Goal: Information Seeking & Learning: Learn about a topic

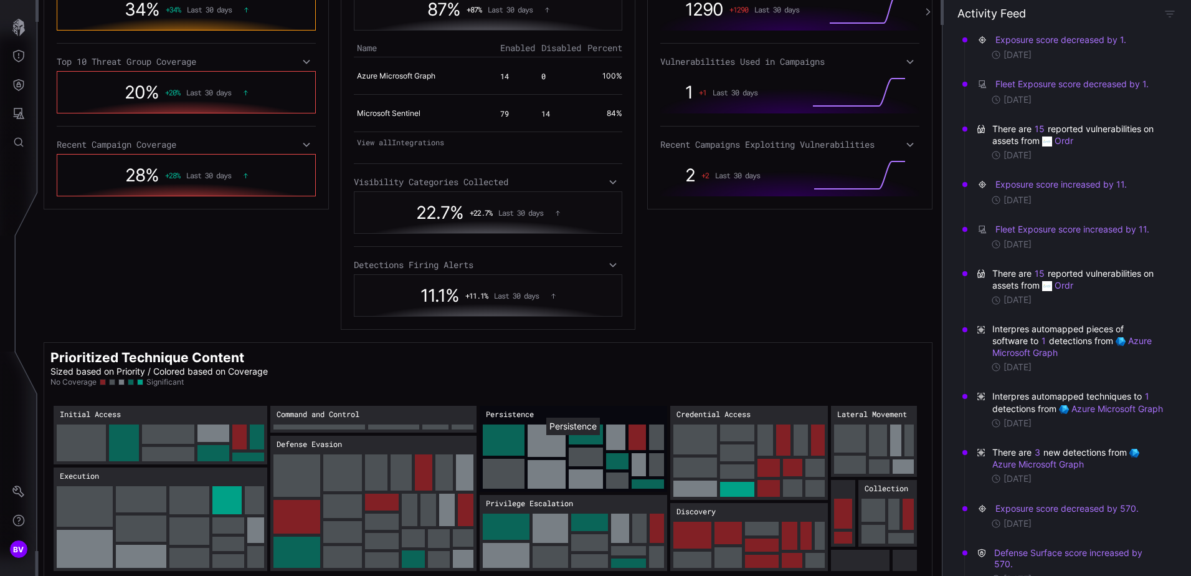
scroll to position [323, 0]
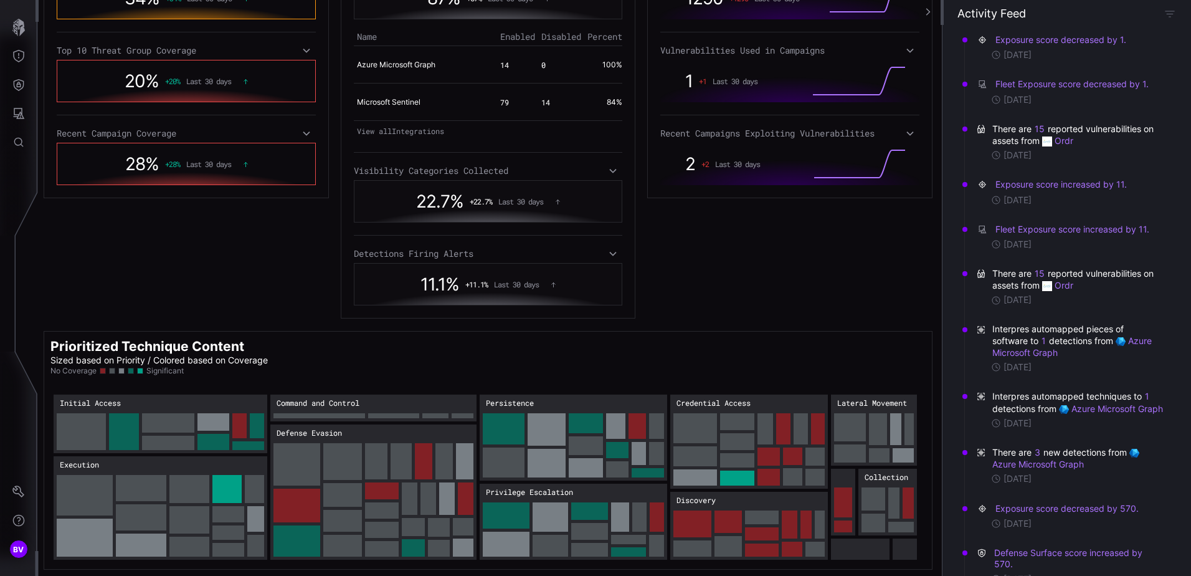
click at [409, 406] on rect "Command and Control: 188" at bounding box center [373, 407] width 206 height 27
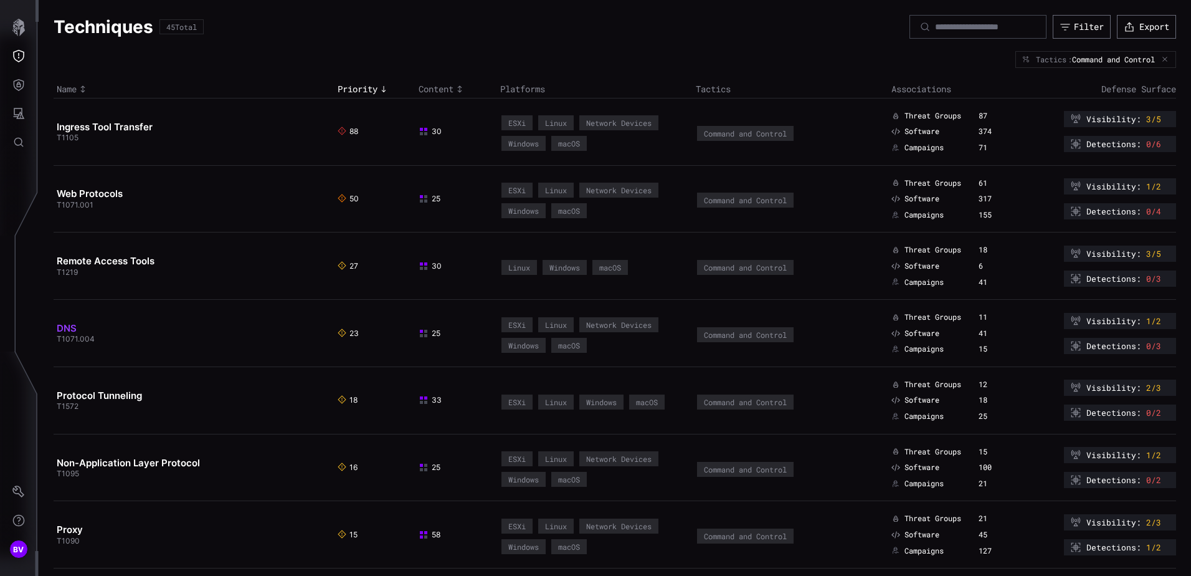
click at [76, 328] on link "DNS" at bounding box center [67, 328] width 20 height 12
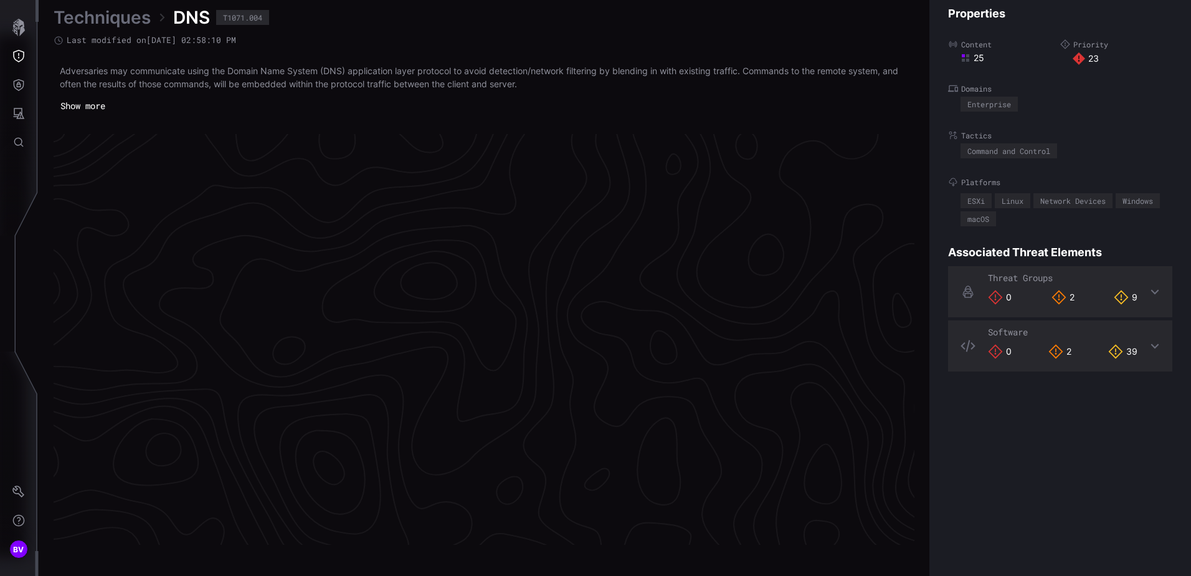
scroll to position [2603, 509]
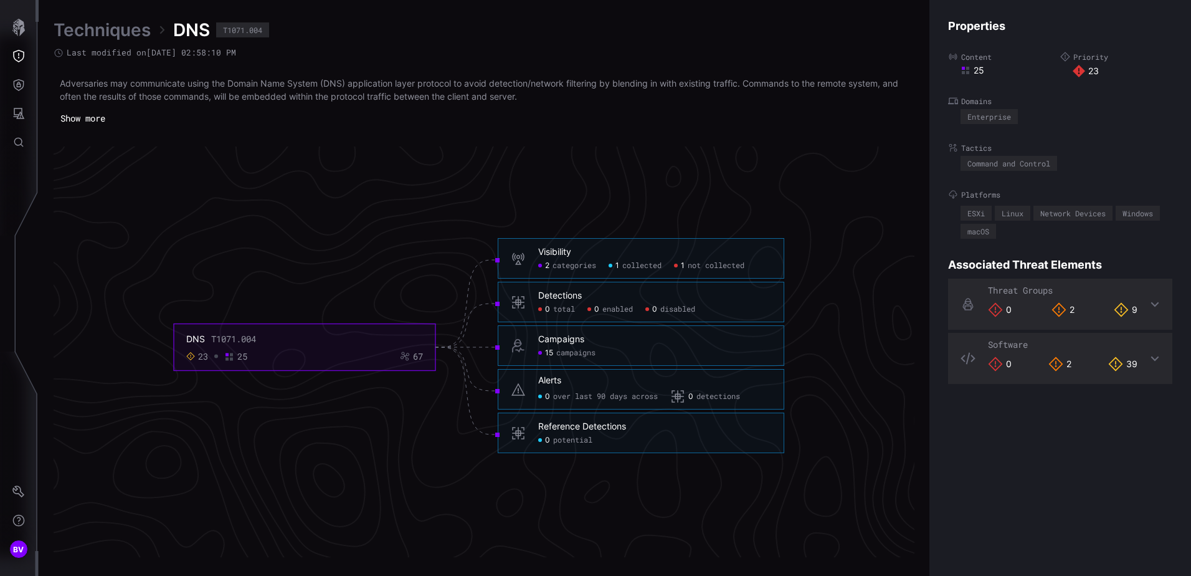
click at [639, 253] on h6 "Visibility" at bounding box center [654, 252] width 233 height 11
click at [564, 264] on span "categories" at bounding box center [575, 266] width 44 height 10
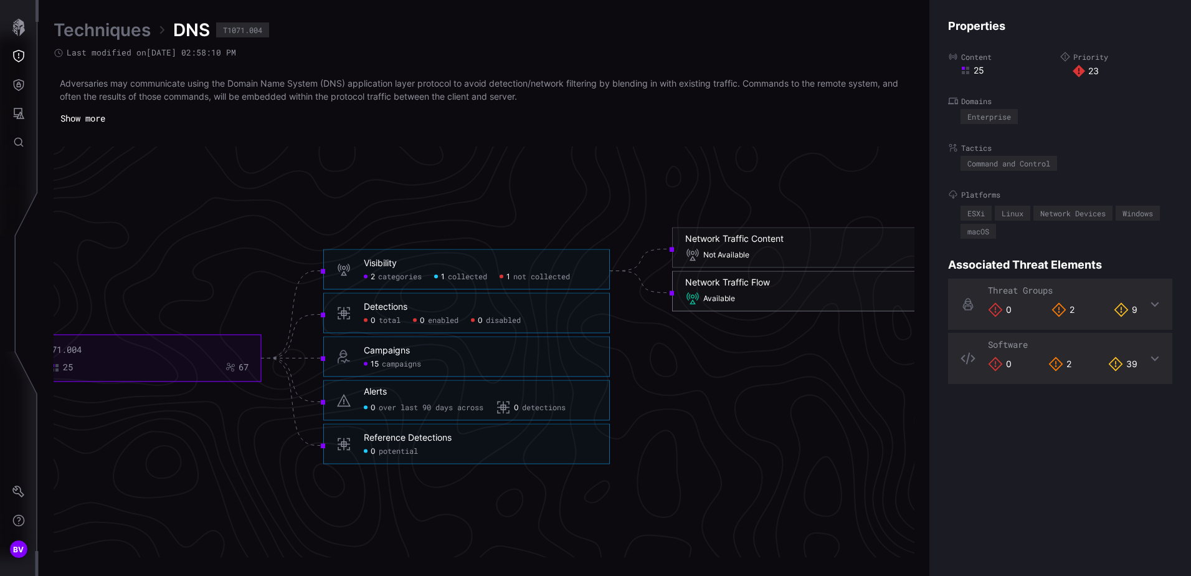
click at [786, 286] on h6 "Network Traffic Flow" at bounding box center [815, 282] width 260 height 11
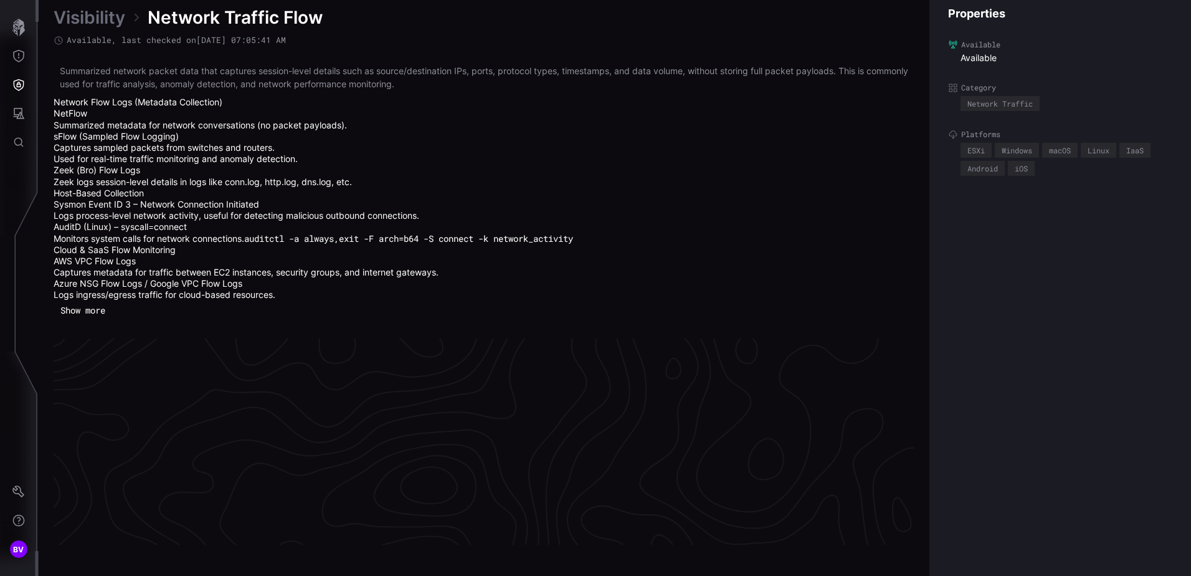
scroll to position [2705, 509]
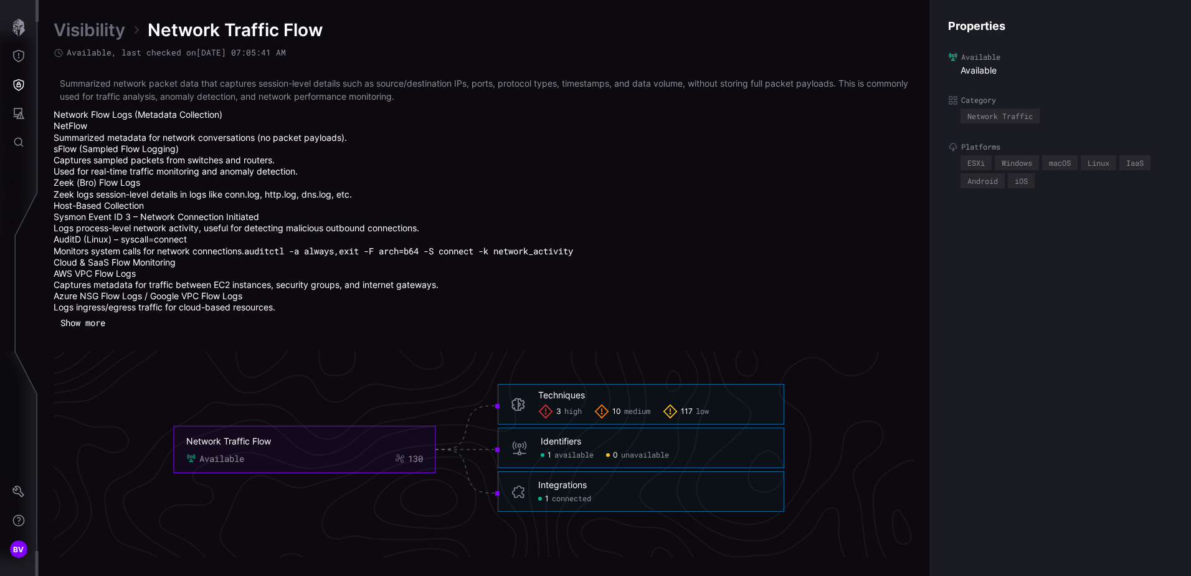
click at [546, 454] on div "1 available" at bounding box center [567, 455] width 53 height 10
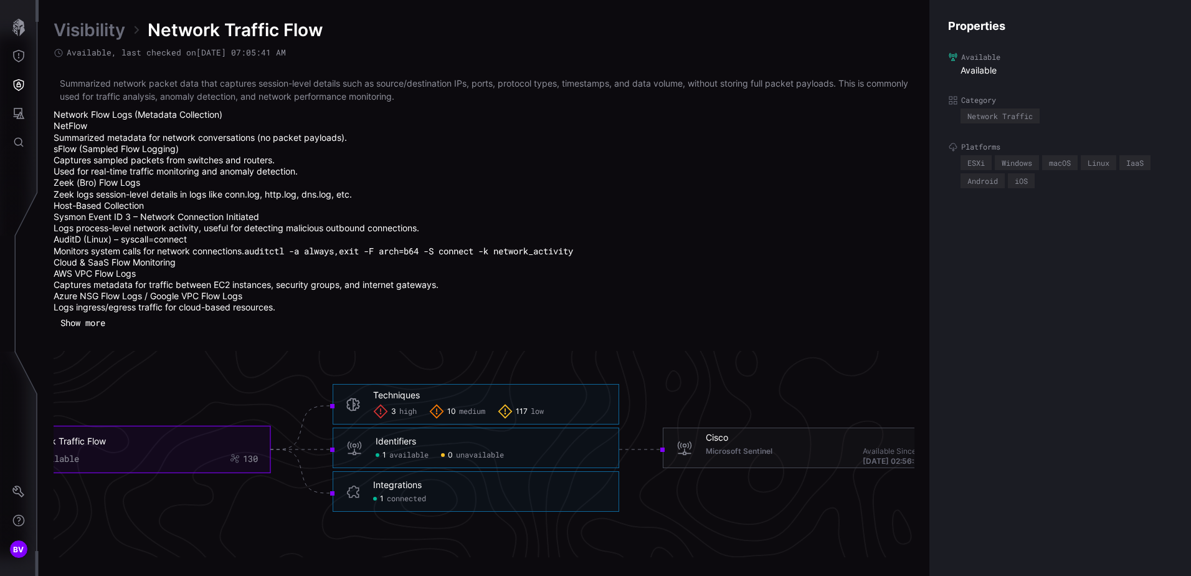
click at [406, 489] on div "Integrations" at bounding box center [397, 484] width 49 height 11
click at [403, 494] on span "connected" at bounding box center [406, 498] width 39 height 10
click at [406, 446] on div "Identifiers" at bounding box center [396, 440] width 40 height 11
click at [407, 459] on span "available" at bounding box center [408, 455] width 39 height 10
click at [739, 446] on span "Microsoft Sentinel" at bounding box center [739, 455] width 67 height 19
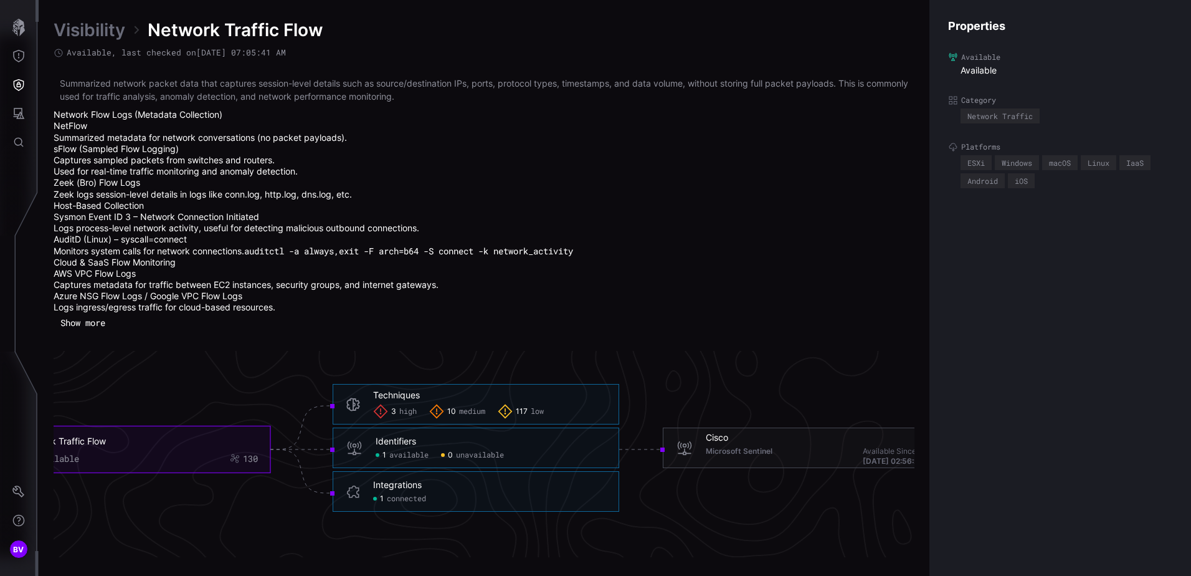
click at [722, 440] on span "Cisco" at bounding box center [717, 437] width 22 height 11
click at [384, 390] on div "Techniques" at bounding box center [396, 394] width 47 height 11
click at [371, 397] on div "Techniques 3 high 10 medium 117 low" at bounding box center [476, 404] width 287 height 40
click at [388, 409] on div "3 high" at bounding box center [395, 411] width 44 height 15
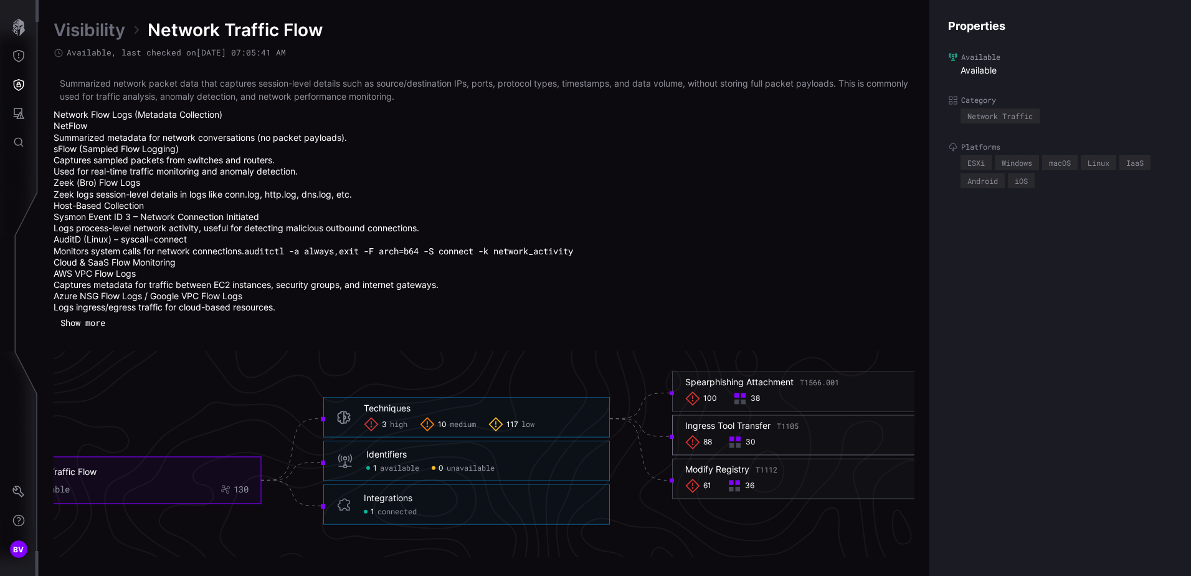
click at [785, 433] on div "Ingress Tool Transfer T1105 88 30" at bounding box center [815, 434] width 260 height 29
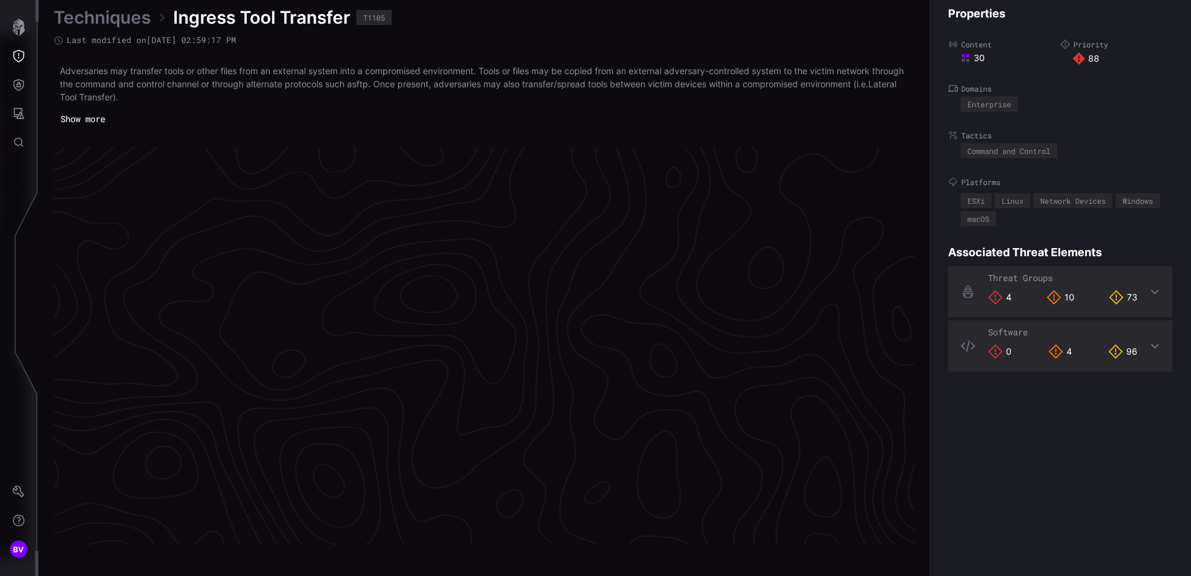
scroll to position [2610, 509]
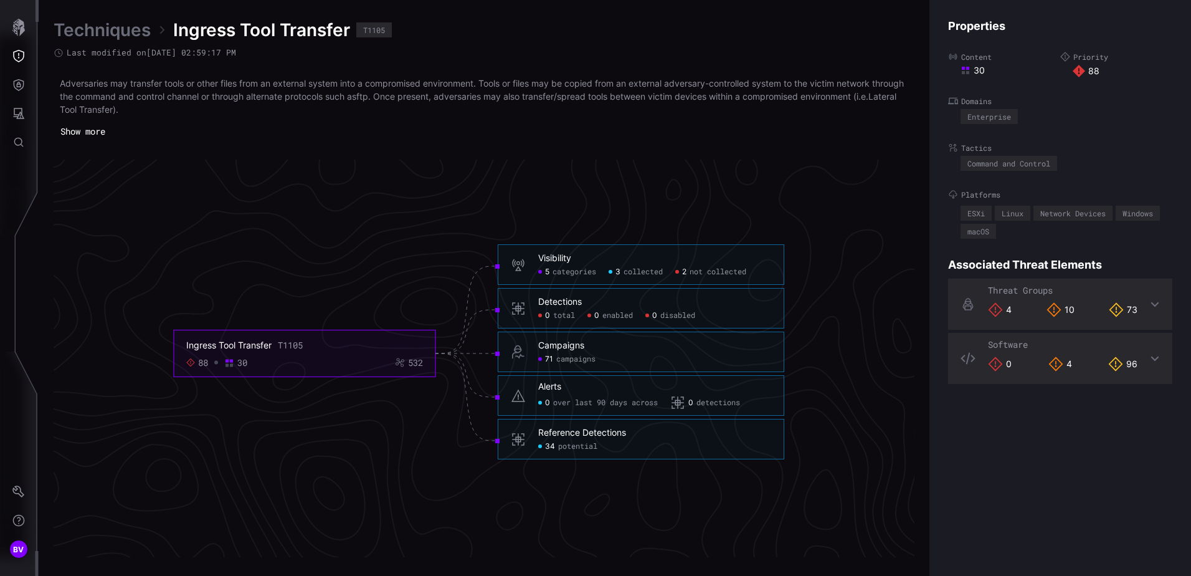
click at [593, 432] on div "Reference Detections" at bounding box center [582, 432] width 88 height 11
click at [547, 449] on span "34" at bounding box center [550, 447] width 10 height 10
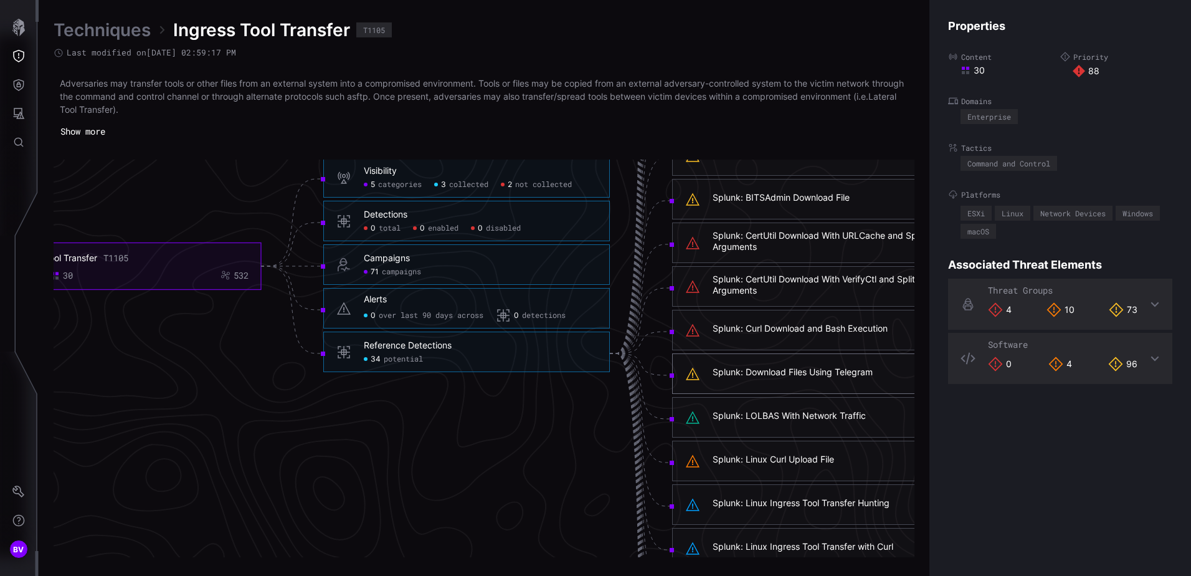
scroll to position [2360, 509]
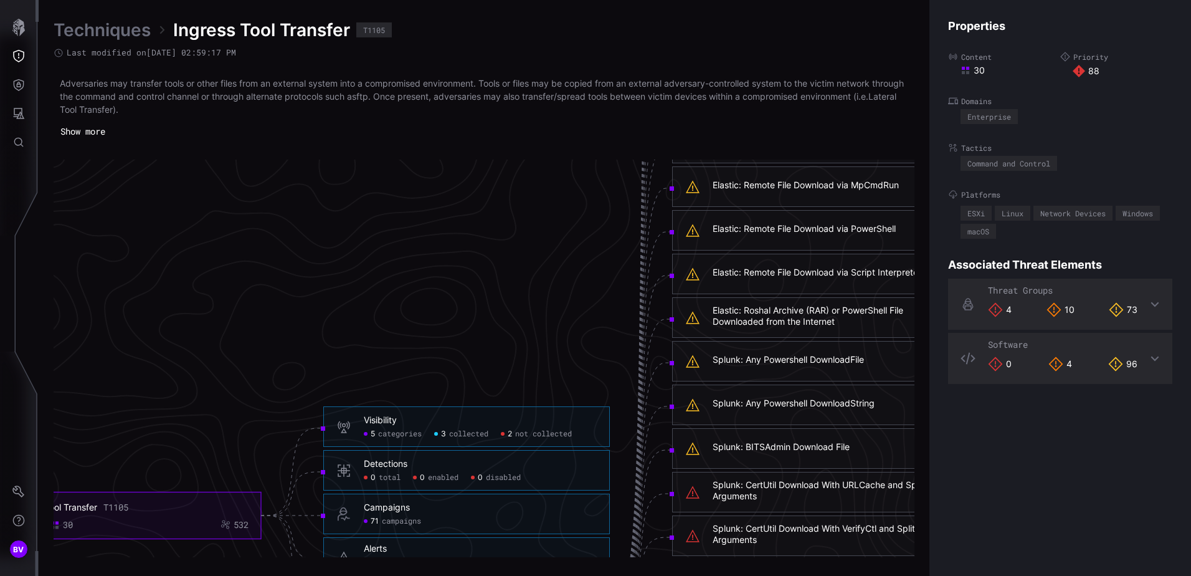
click at [764, 358] on div "Splunk: Any Powershell DownloadFile" at bounding box center [788, 359] width 151 height 11
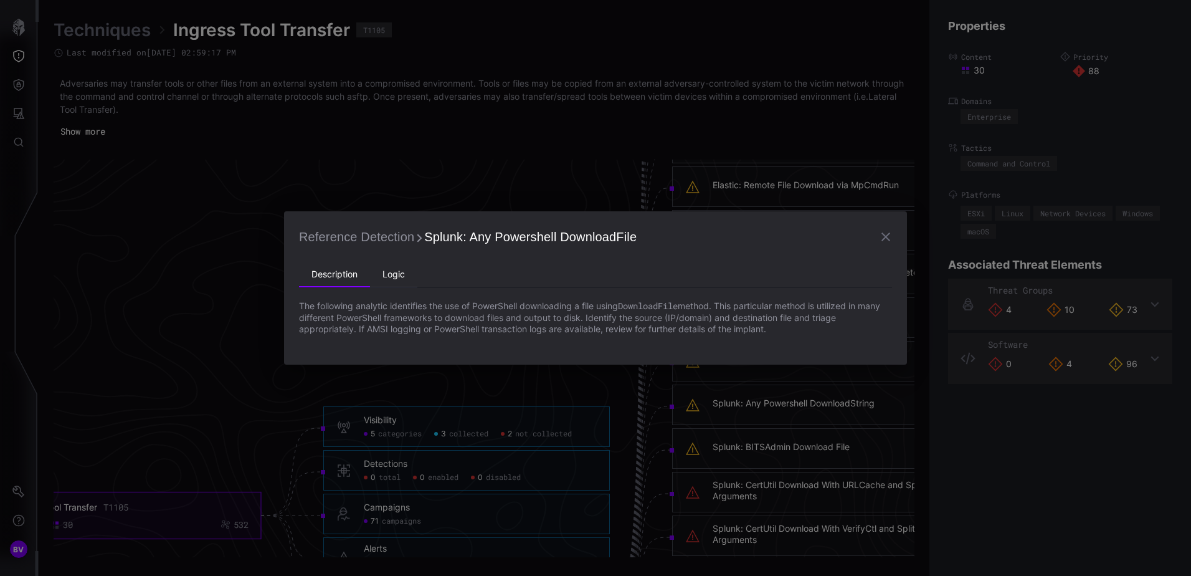
click at [397, 270] on li "Logic" at bounding box center [393, 274] width 47 height 25
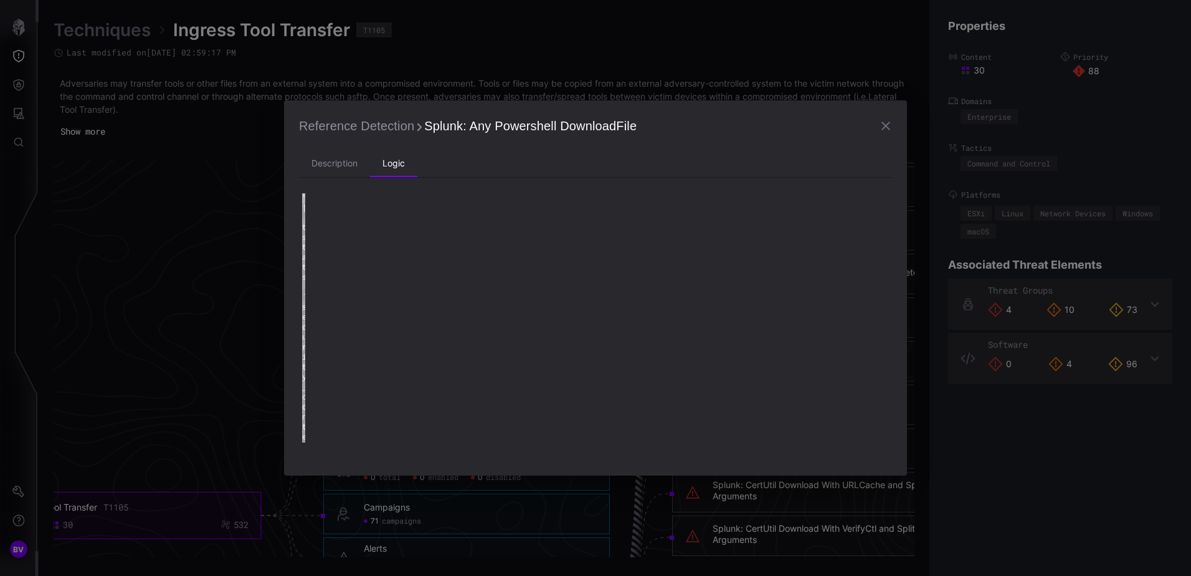
type textarea "**********"
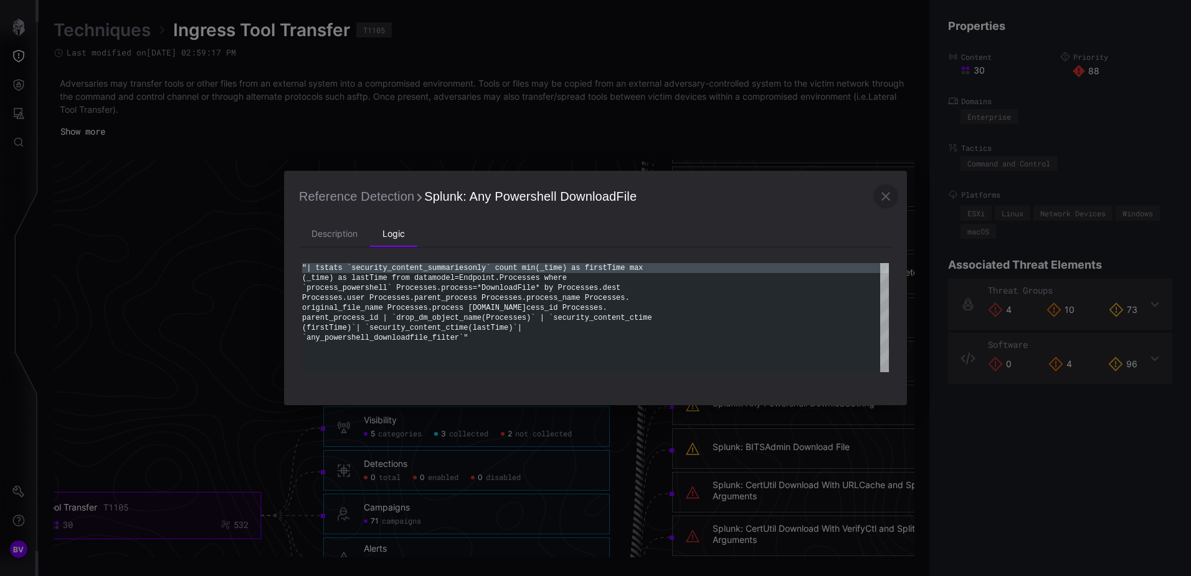
click at [884, 196] on icon "button" at bounding box center [885, 196] width 15 height 15
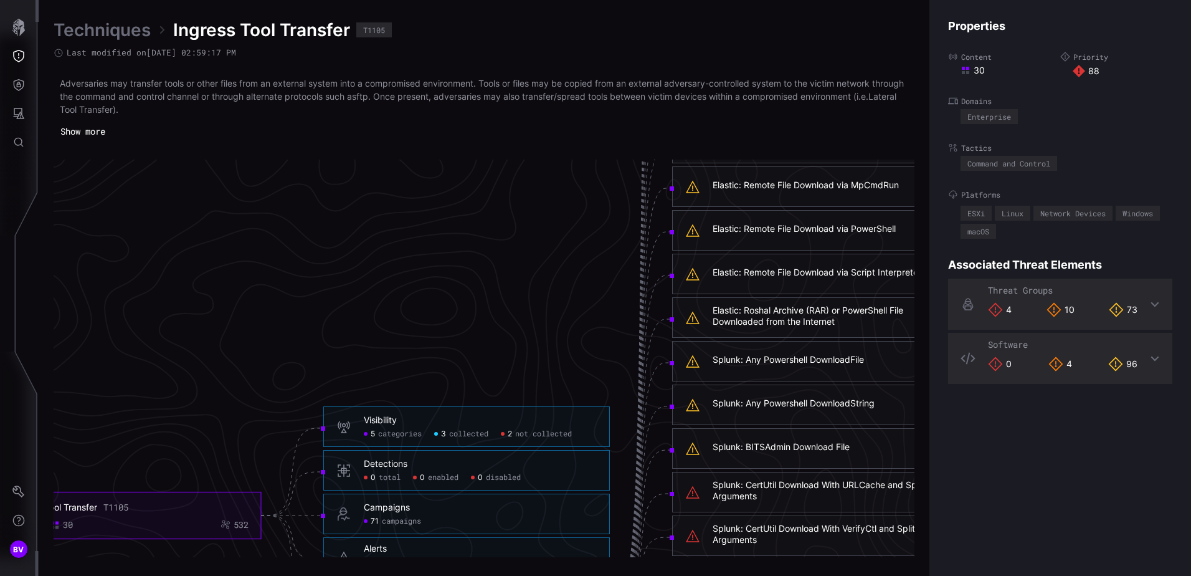
click at [764, 280] on div "Elastic: Remote File Download via Script Interpreter" at bounding box center [829, 274] width 233 height 14
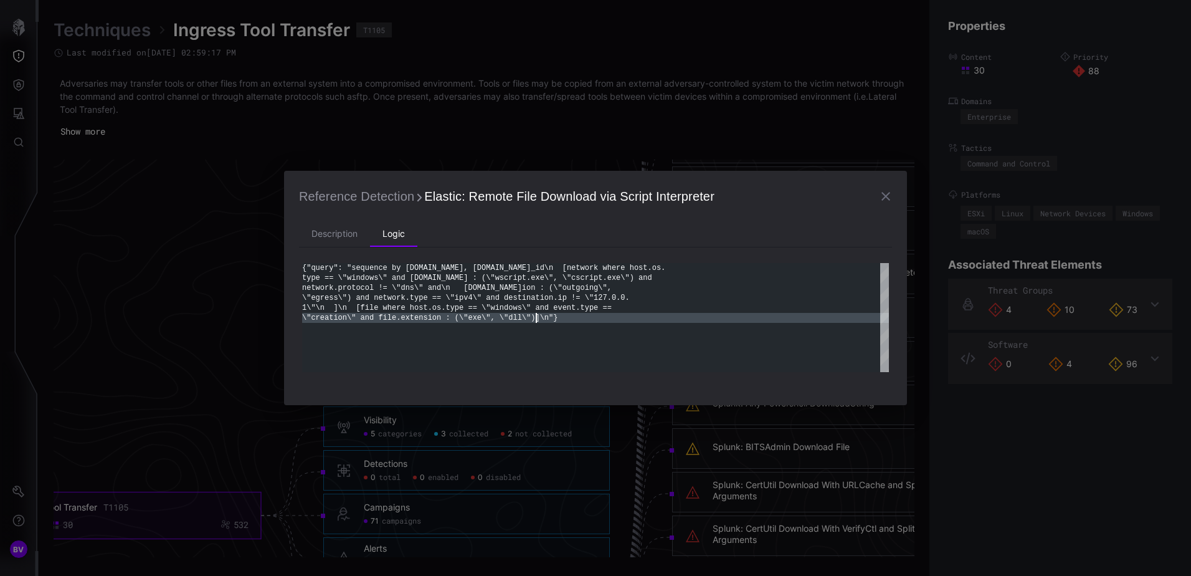
scroll to position [0, 0]
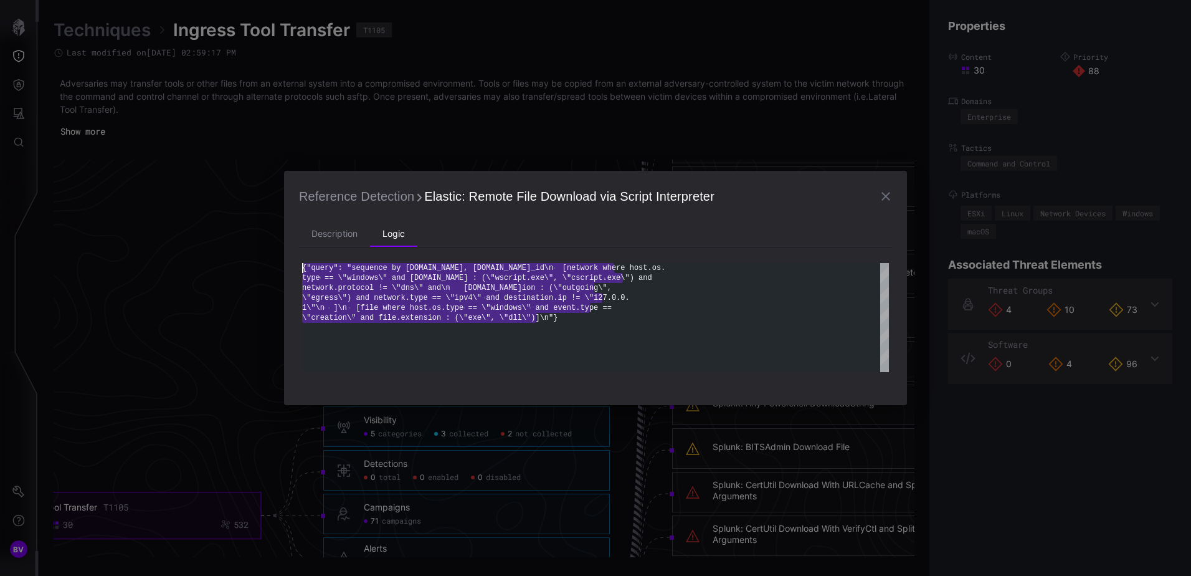
drag, startPoint x: 561, startPoint y: 321, endPoint x: 290, endPoint y: 263, distance: 276.5
click at [302, 263] on div "{"query": "sequence by [DOMAIN_NAME], [DOMAIN_NAME]_id\ n [network where host.o…" at bounding box center [595, 317] width 587 height 109
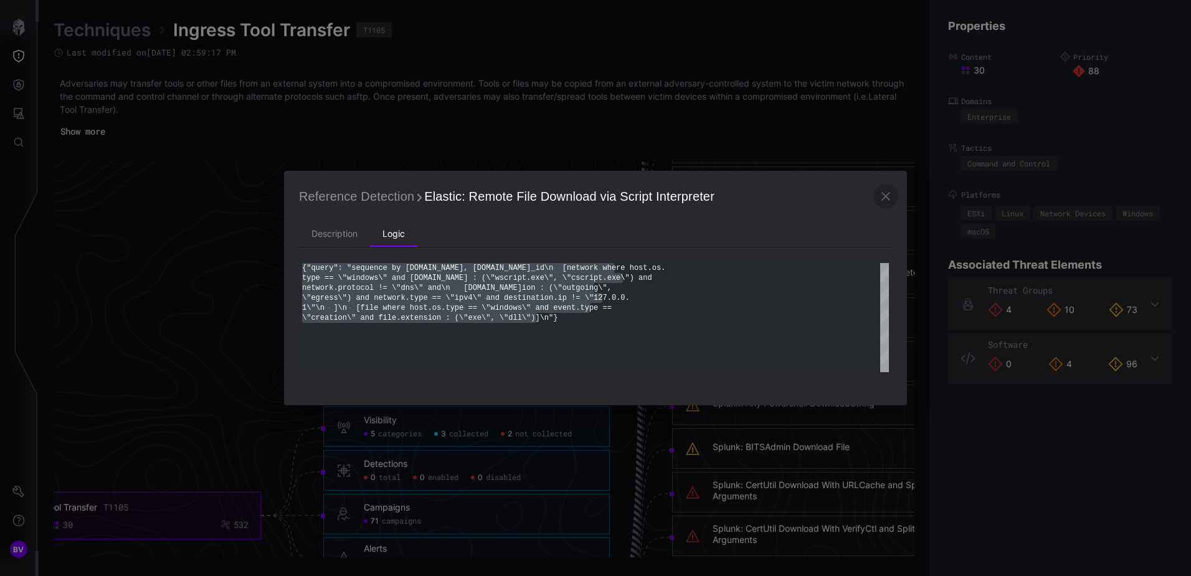
click at [886, 196] on icon "button" at bounding box center [886, 196] width 9 height 9
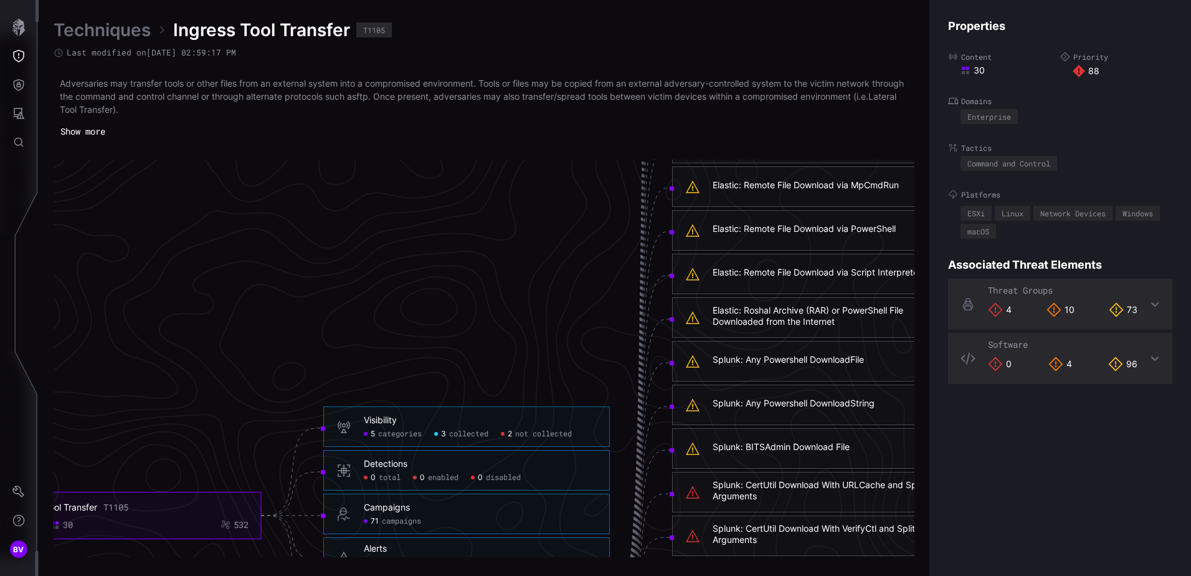
click at [802, 447] on div "Splunk: BITSAdmin Download File" at bounding box center [781, 446] width 137 height 11
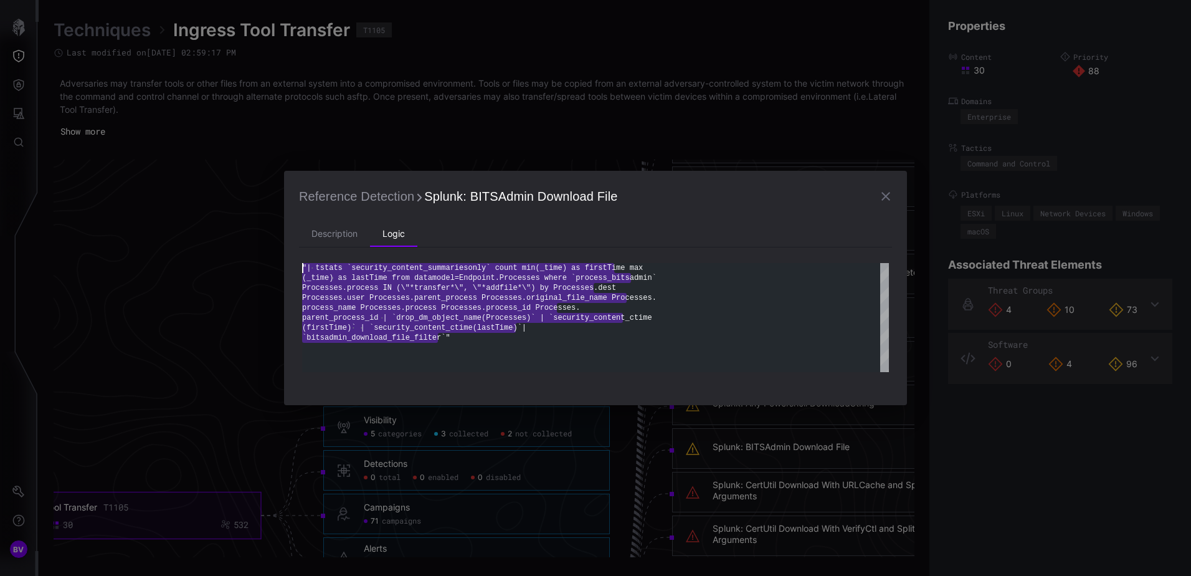
drag, startPoint x: 439, startPoint y: 340, endPoint x: 299, endPoint y: 260, distance: 161.0
click at [302, 263] on div ""| tstats `security_content_summariesonly` count m in(_time) as firstTime max (…" at bounding box center [595, 317] width 587 height 109
drag, startPoint x: 351, startPoint y: 278, endPoint x: 403, endPoint y: 323, distance: 69.3
drag, startPoint x: 403, startPoint y: 323, endPoint x: 446, endPoint y: 340, distance: 45.9
click at [446, 340] on div ""| tstats `security_content_summariesonly` count m in(_time) as firstTime max (…" at bounding box center [595, 317] width 587 height 109
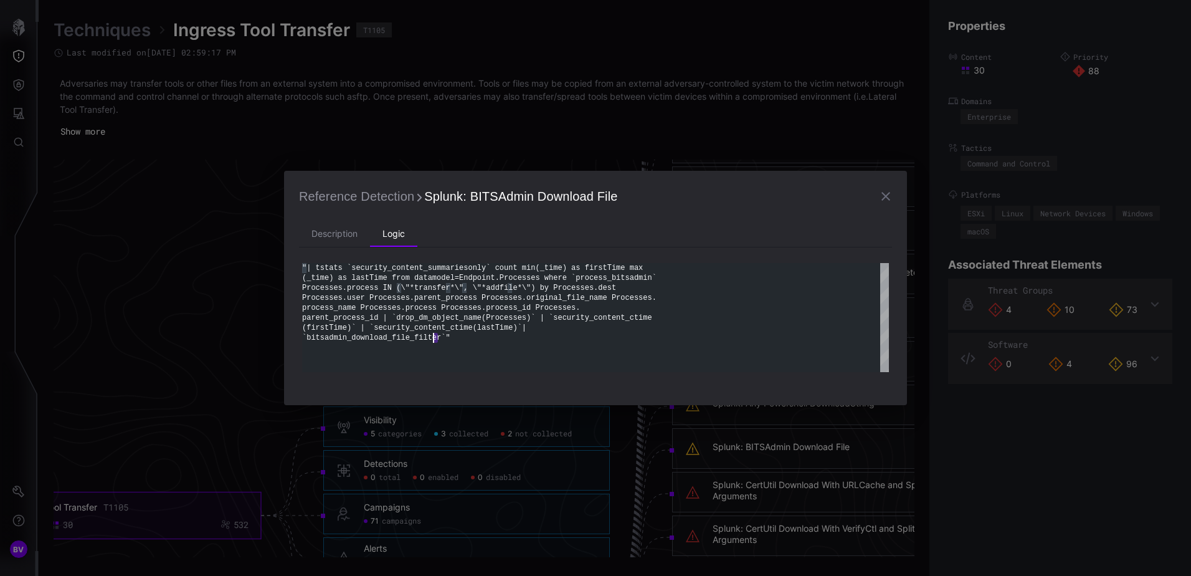
type textarea "**********"
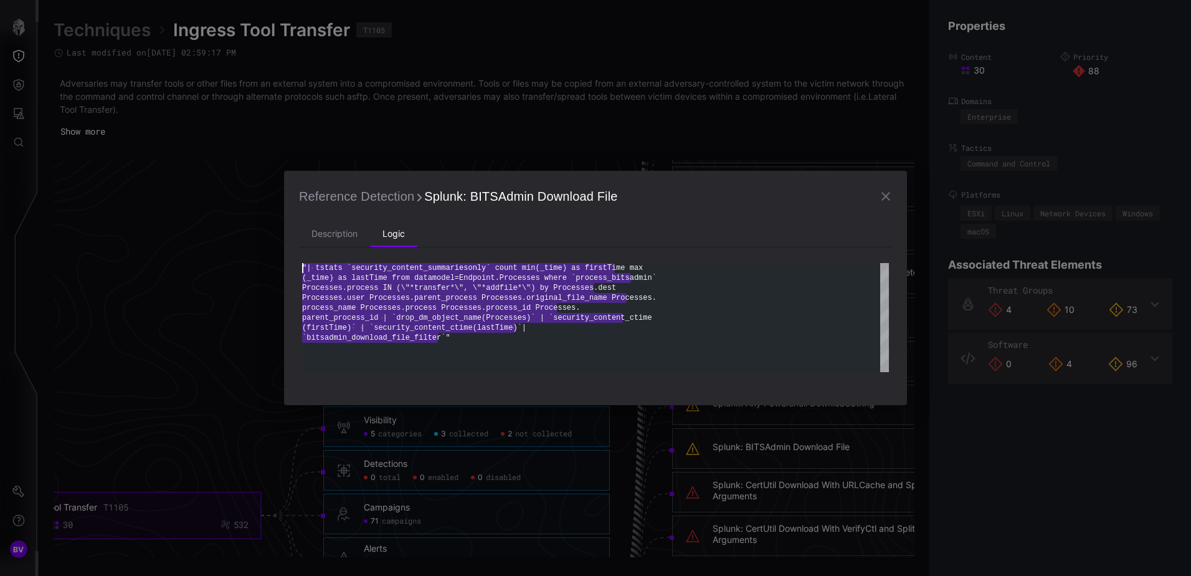
drag, startPoint x: 451, startPoint y: 340, endPoint x: 293, endPoint y: 269, distance: 173.2
click at [302, 269] on div ""| tstats `security_content_summariesonly` count m in(_time) as firstTime max (…" at bounding box center [595, 317] width 587 height 109
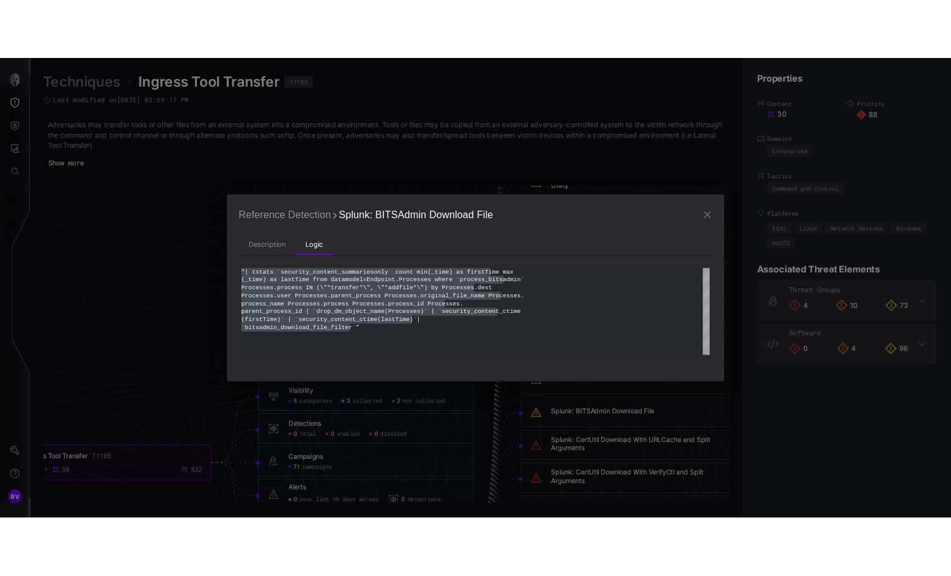
scroll to position [2610, 509]
